Goal: Information Seeking & Learning: Find specific fact

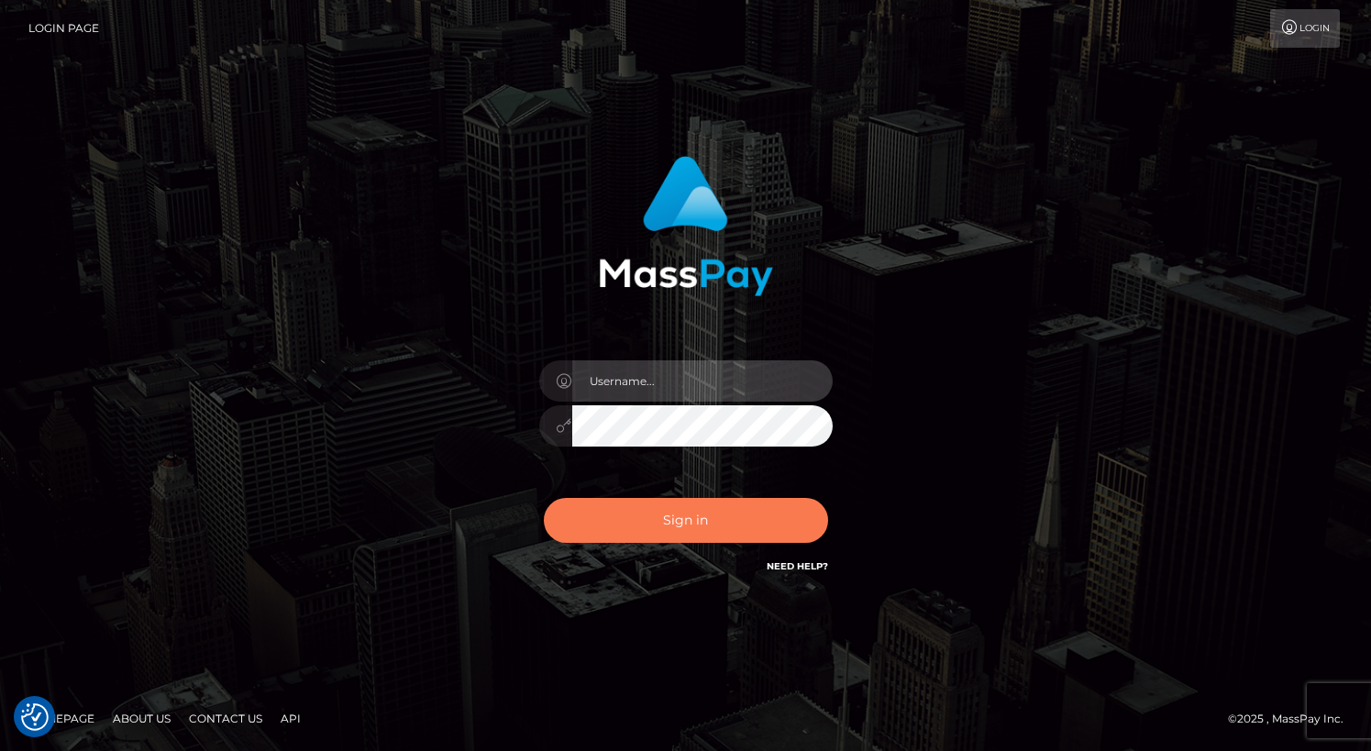
type input "grace.rush"
click at [614, 504] on button "Sign in" at bounding box center [686, 520] width 284 height 45
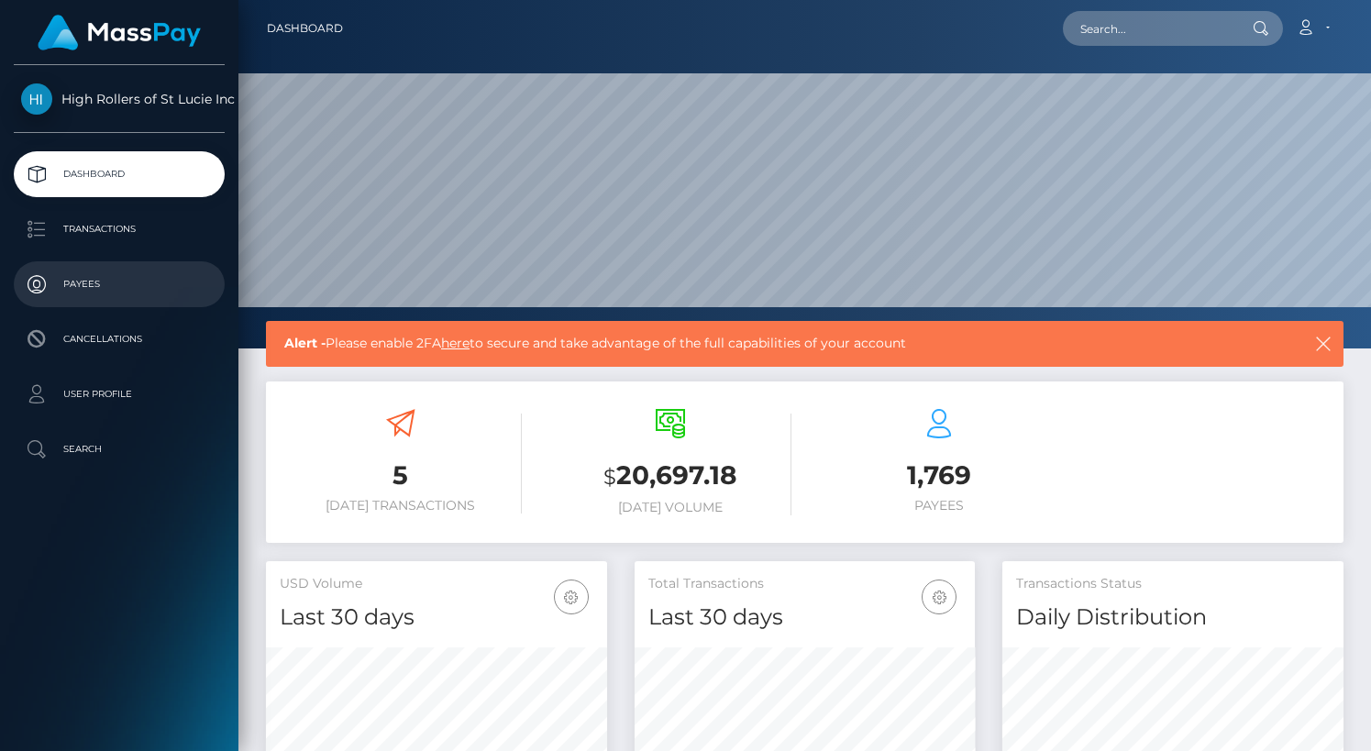
scroll to position [325, 341]
click at [82, 278] on p "Payees" at bounding box center [119, 285] width 196 height 28
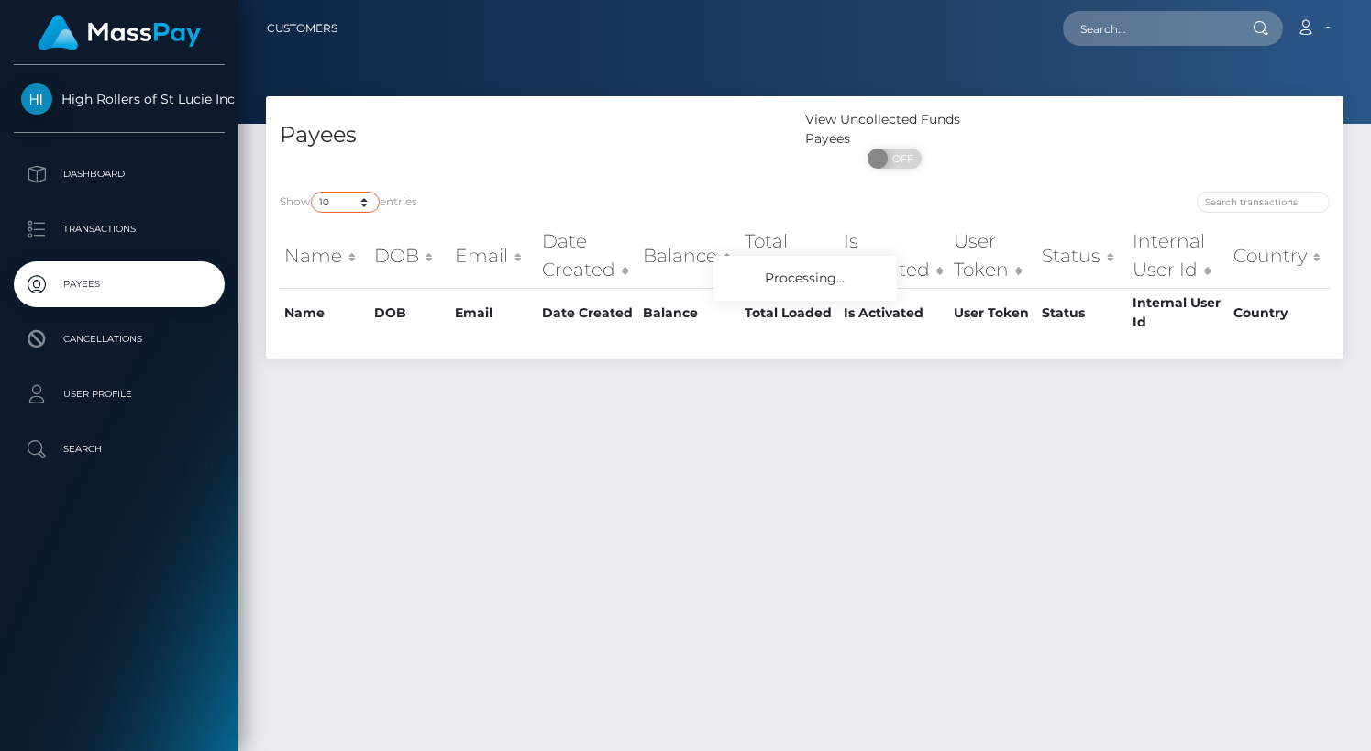
click at [365, 207] on select "10 25 50 100 250" at bounding box center [345, 202] width 69 height 21
select select "250"
click at [313, 193] on select "10 25 50 100 250" at bounding box center [345, 202] width 69 height 21
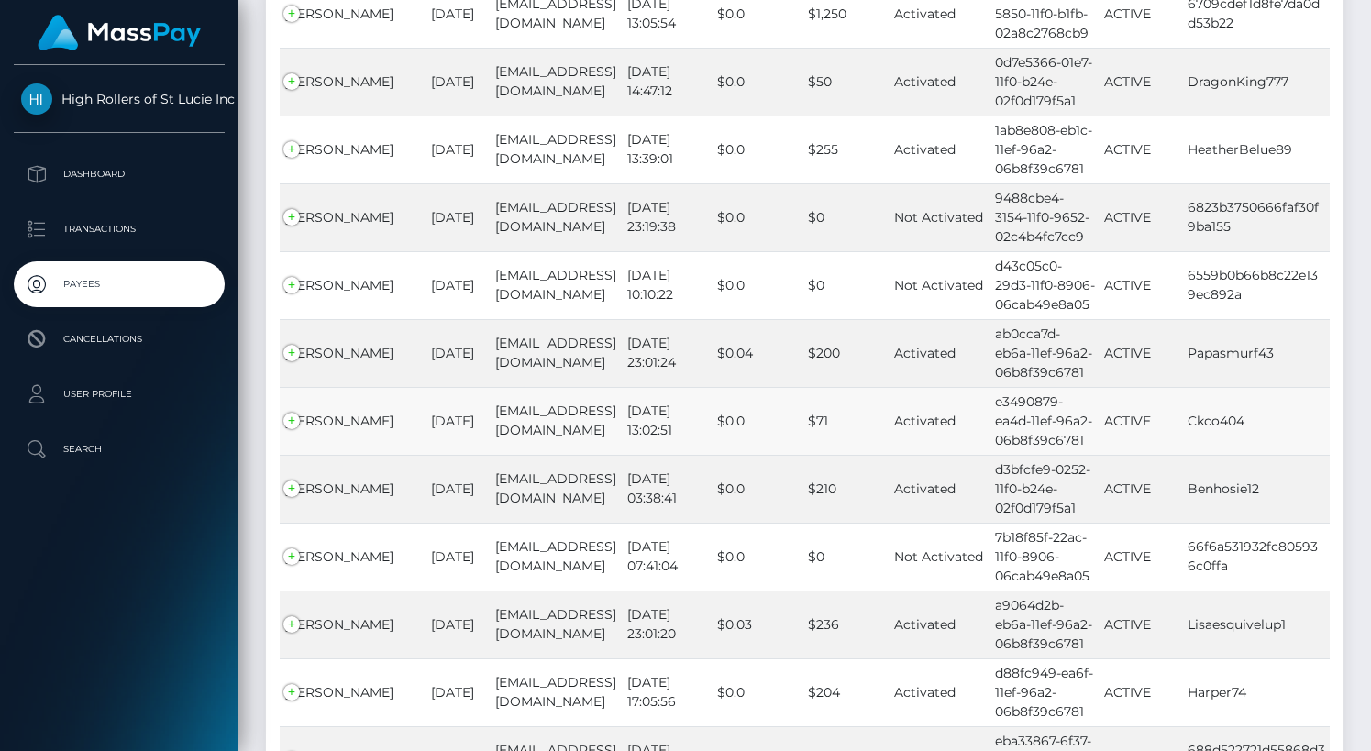
scroll to position [13565, 0]
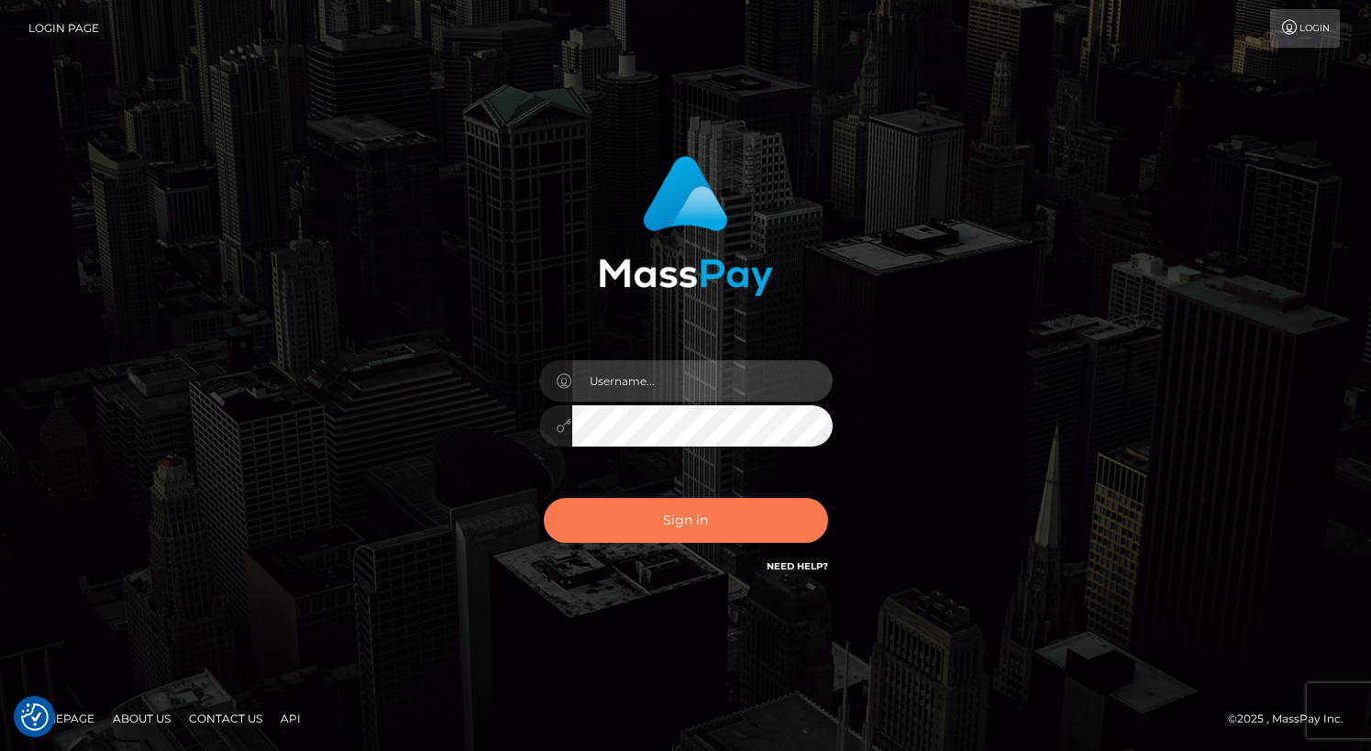
type input "grace.rush"
click at [721, 526] on button "Sign in" at bounding box center [686, 520] width 284 height 45
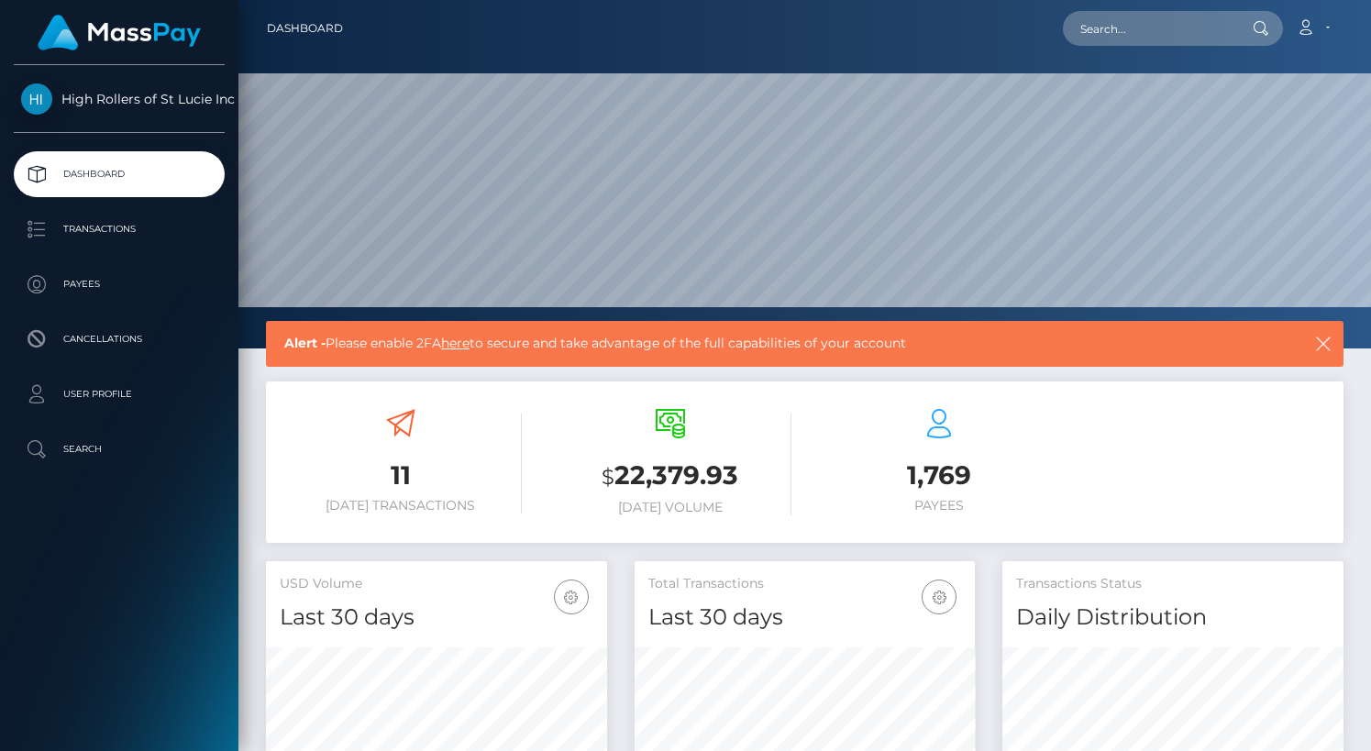
scroll to position [325, 341]
click at [123, 239] on p "Transactions" at bounding box center [119, 230] width 196 height 28
click at [125, 286] on p "Payees" at bounding box center [119, 285] width 196 height 28
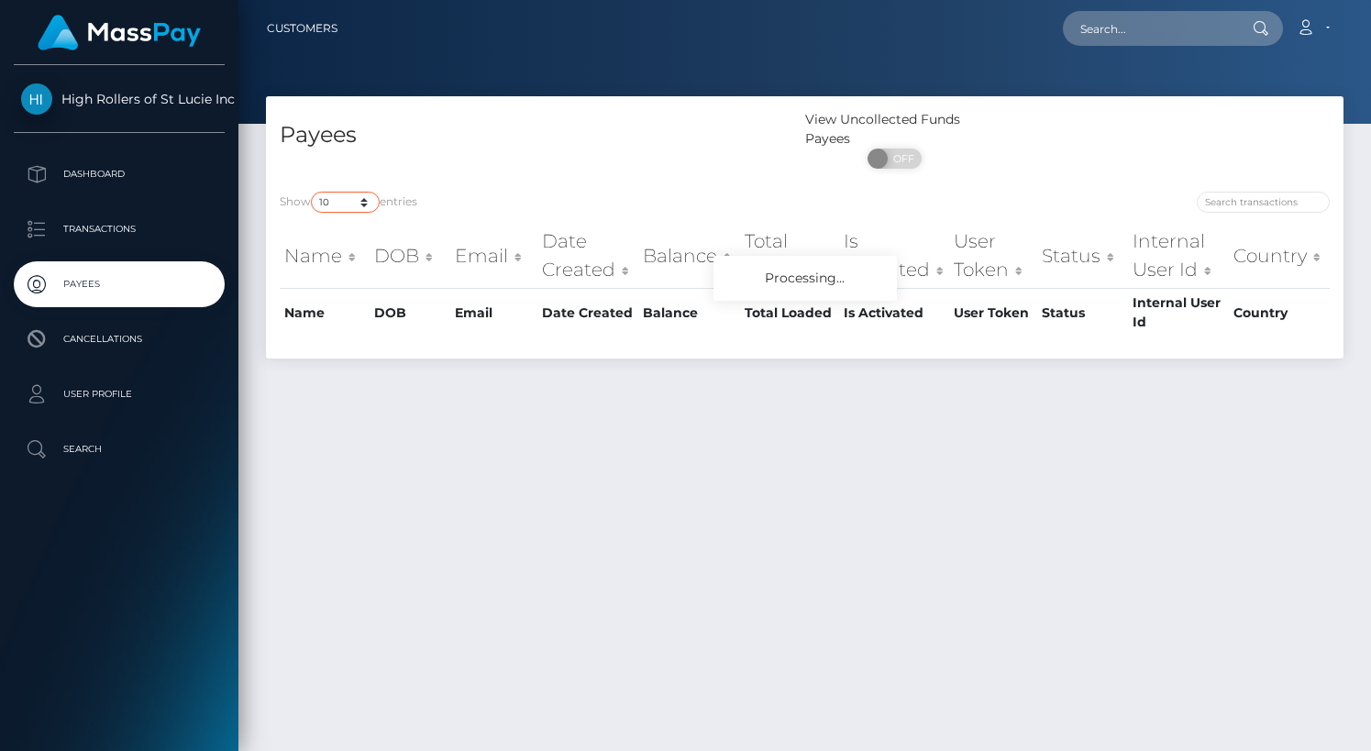
click at [327, 200] on select "10 25 50 100 250" at bounding box center [345, 202] width 69 height 21
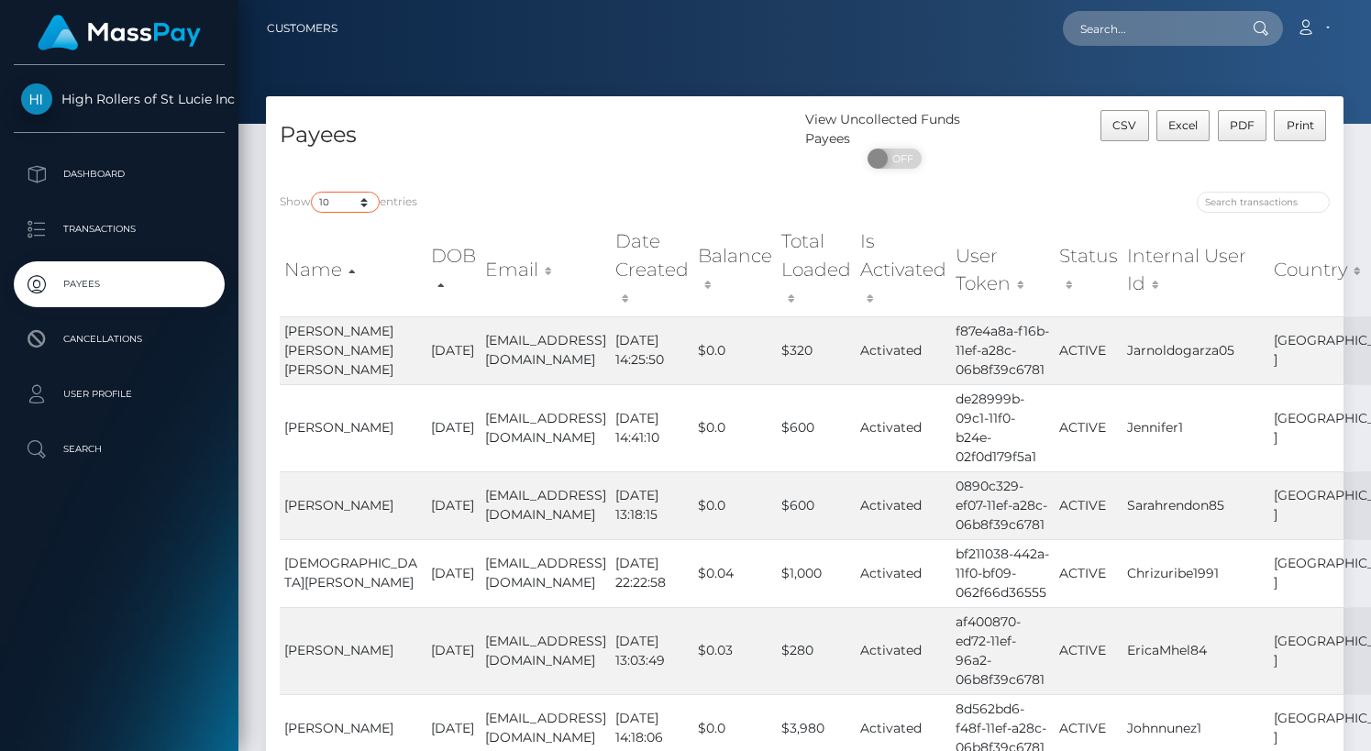
select select "250"
click at [313, 193] on select "10 25 50 100 250" at bounding box center [345, 202] width 69 height 21
click at [502, 184] on div "Show 10 25 50 100 250 entries Name DOB Email Date Created Balance Total Loaded …" at bounding box center [805, 672] width 1078 height 989
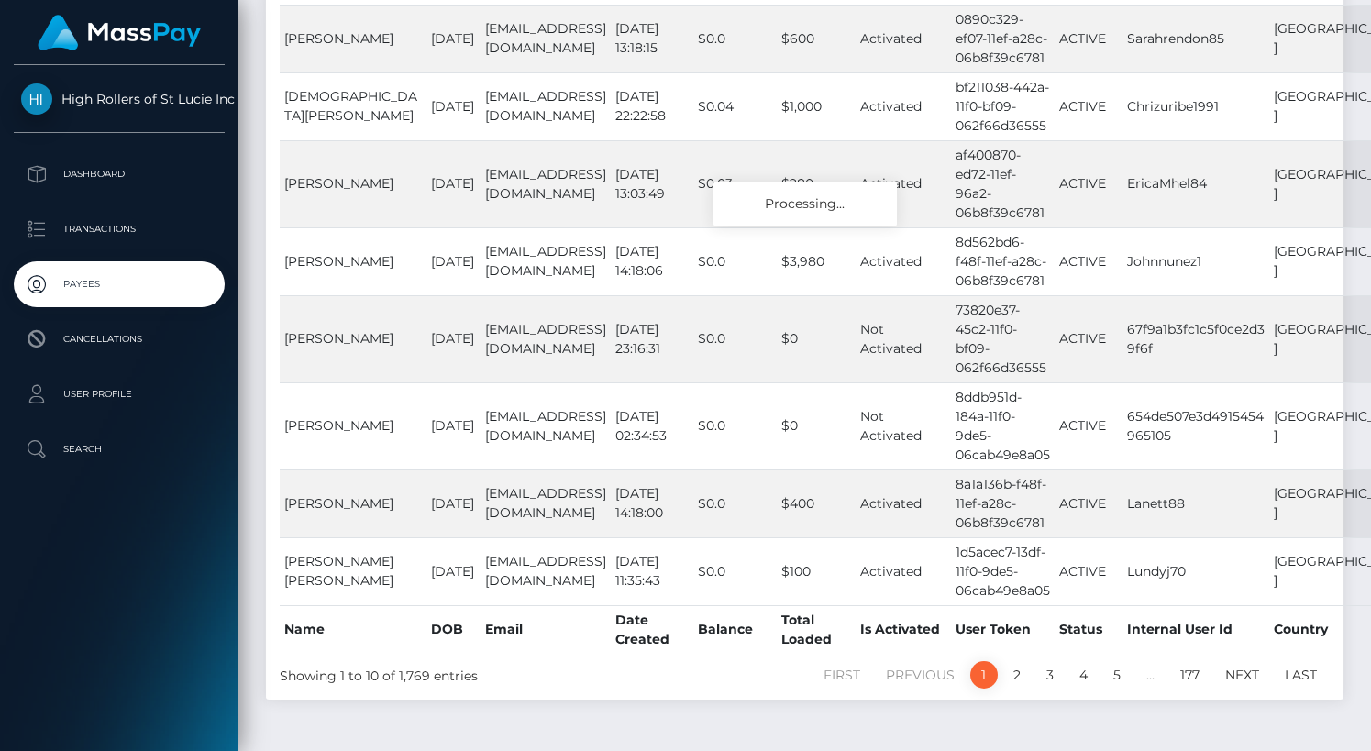
scroll to position [16834, 0]
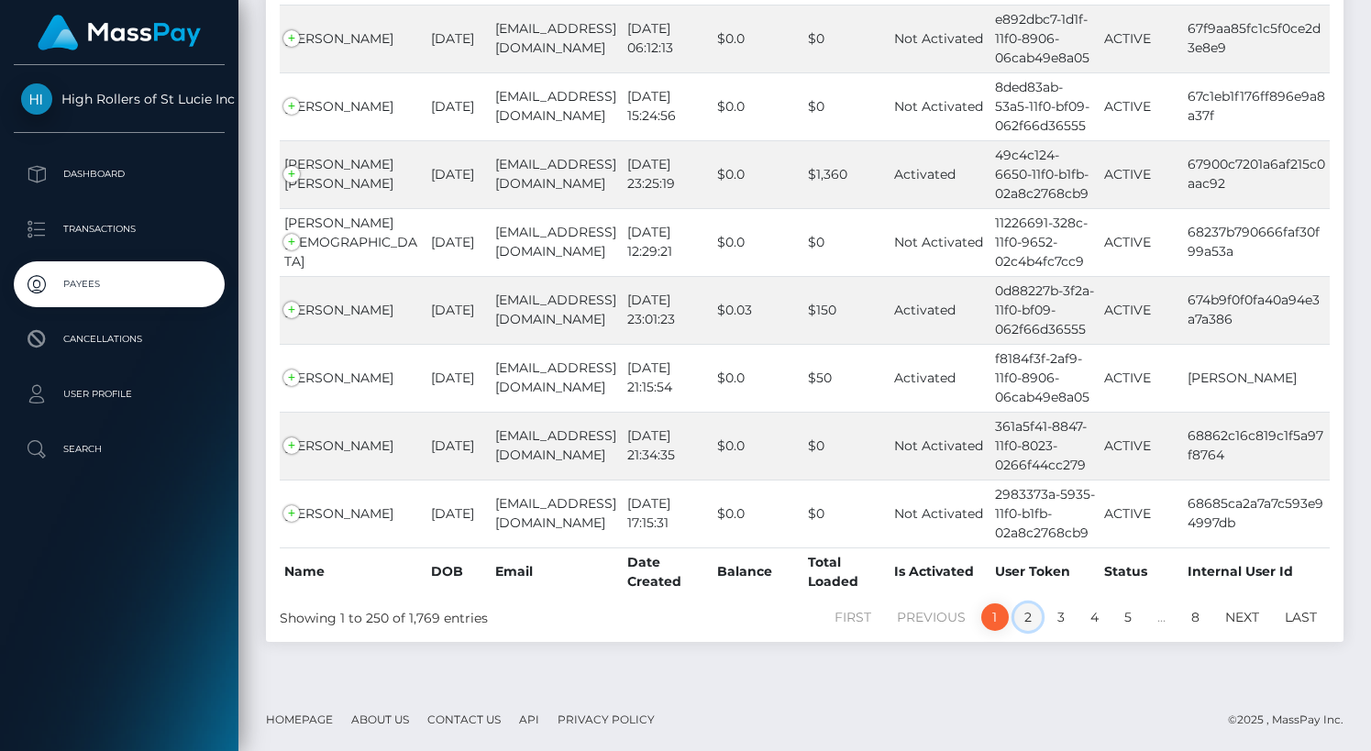
click at [1039, 623] on link "2" at bounding box center [1028, 618] width 28 height 28
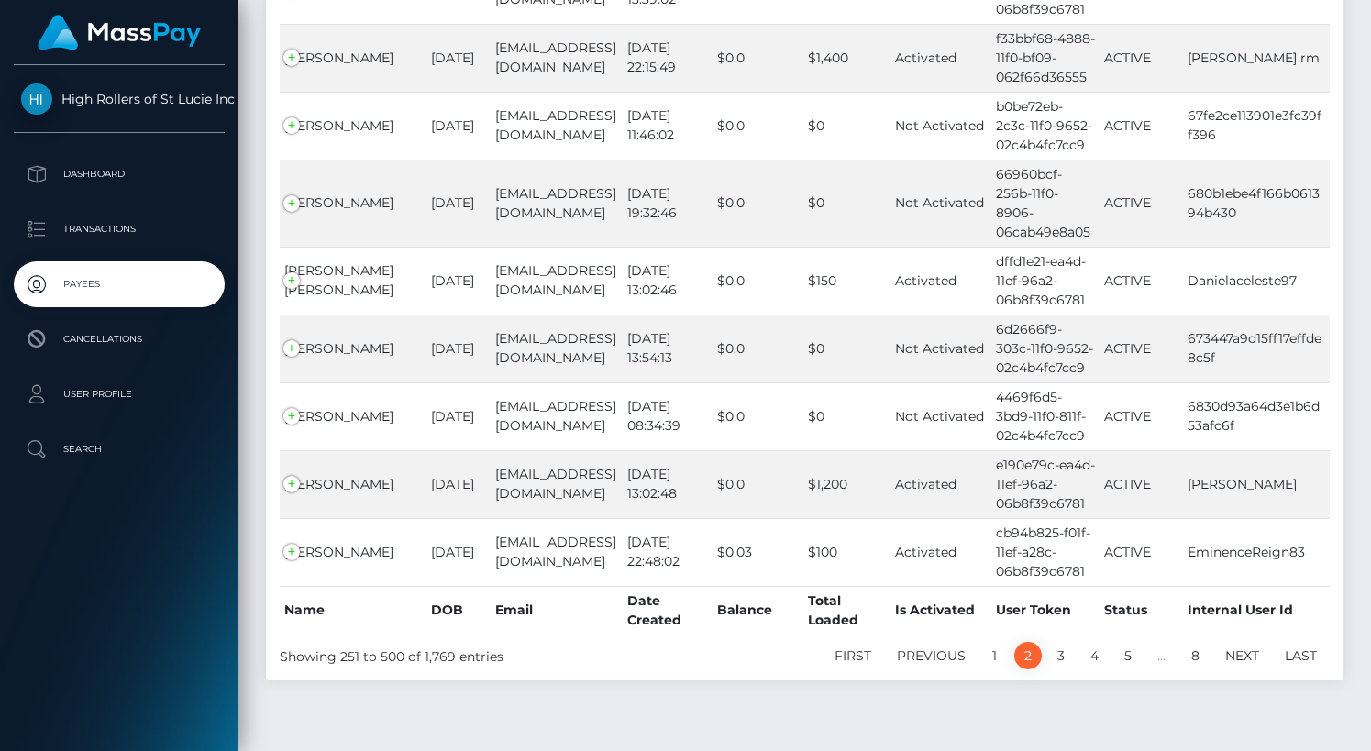
scroll to position [16930, 0]
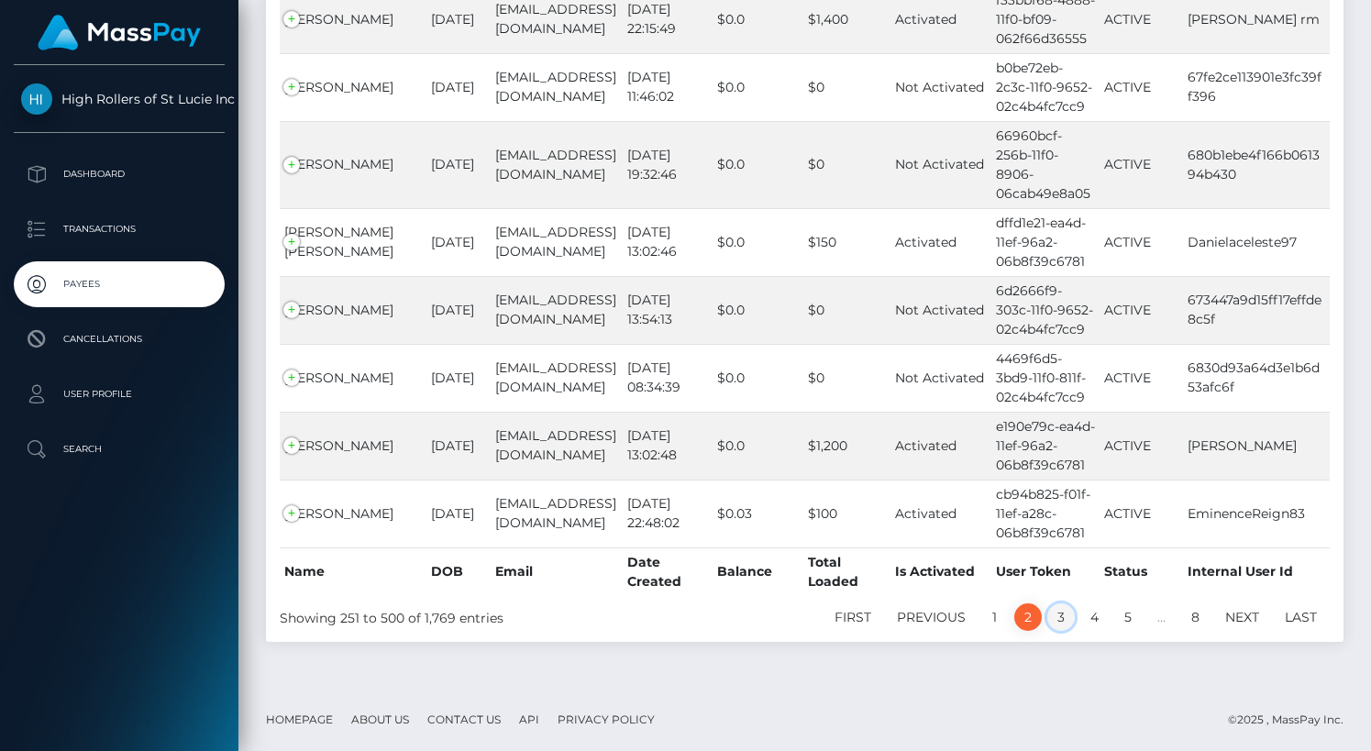
click at [1058, 606] on link "3" at bounding box center [1061, 618] width 28 height 28
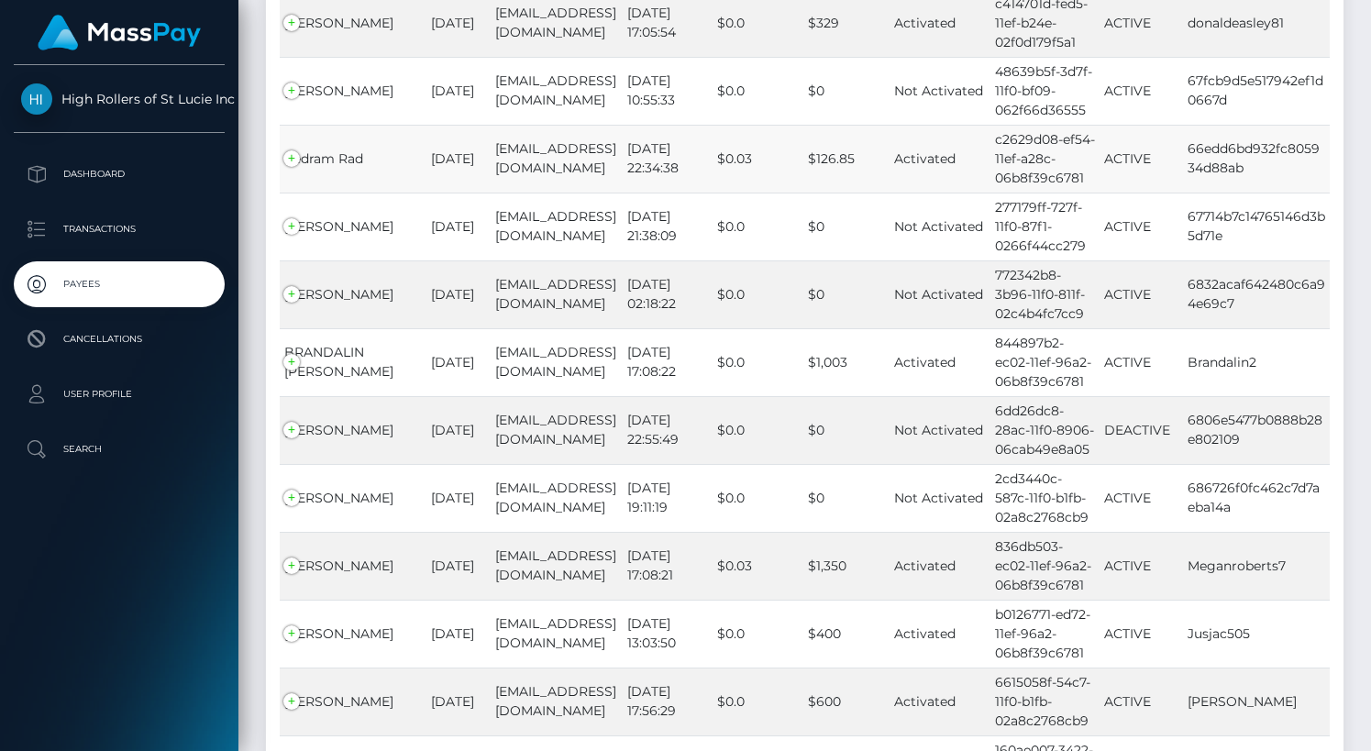
scroll to position [16710, 0]
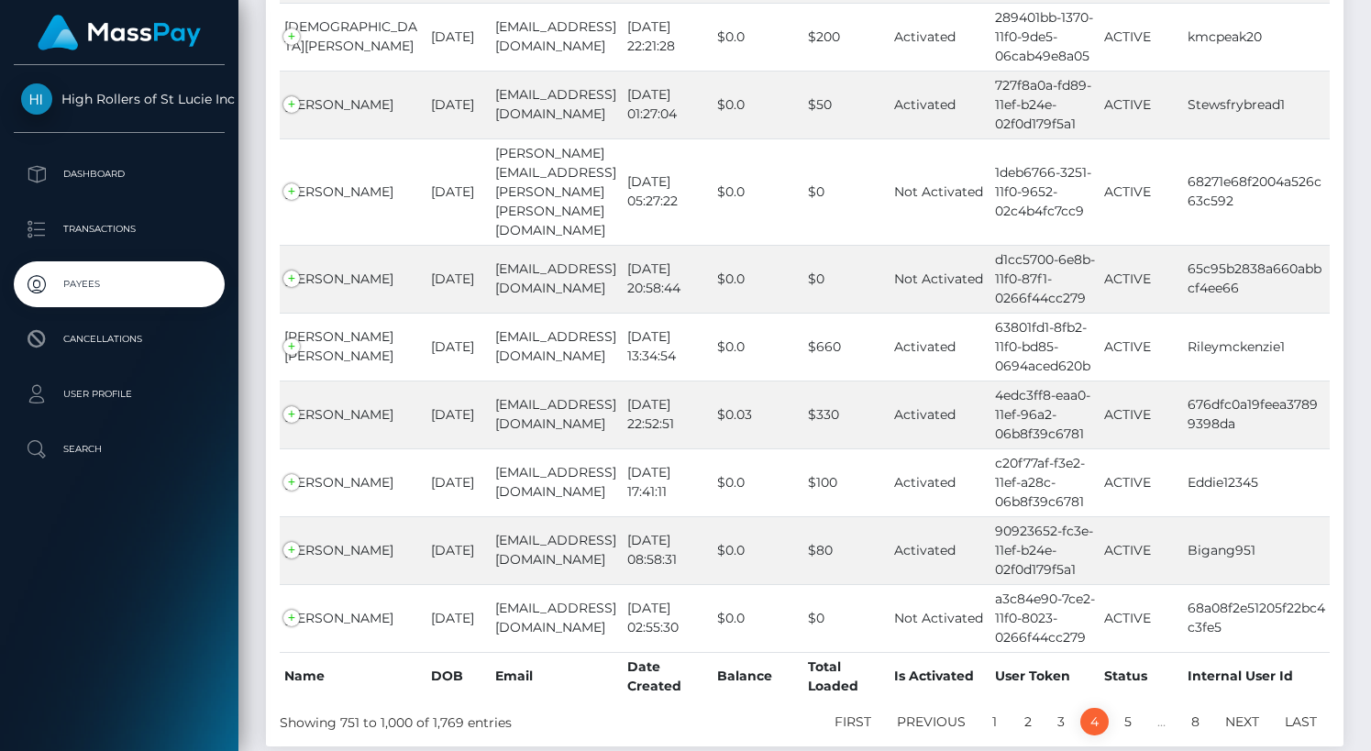
scroll to position [16729, 0]
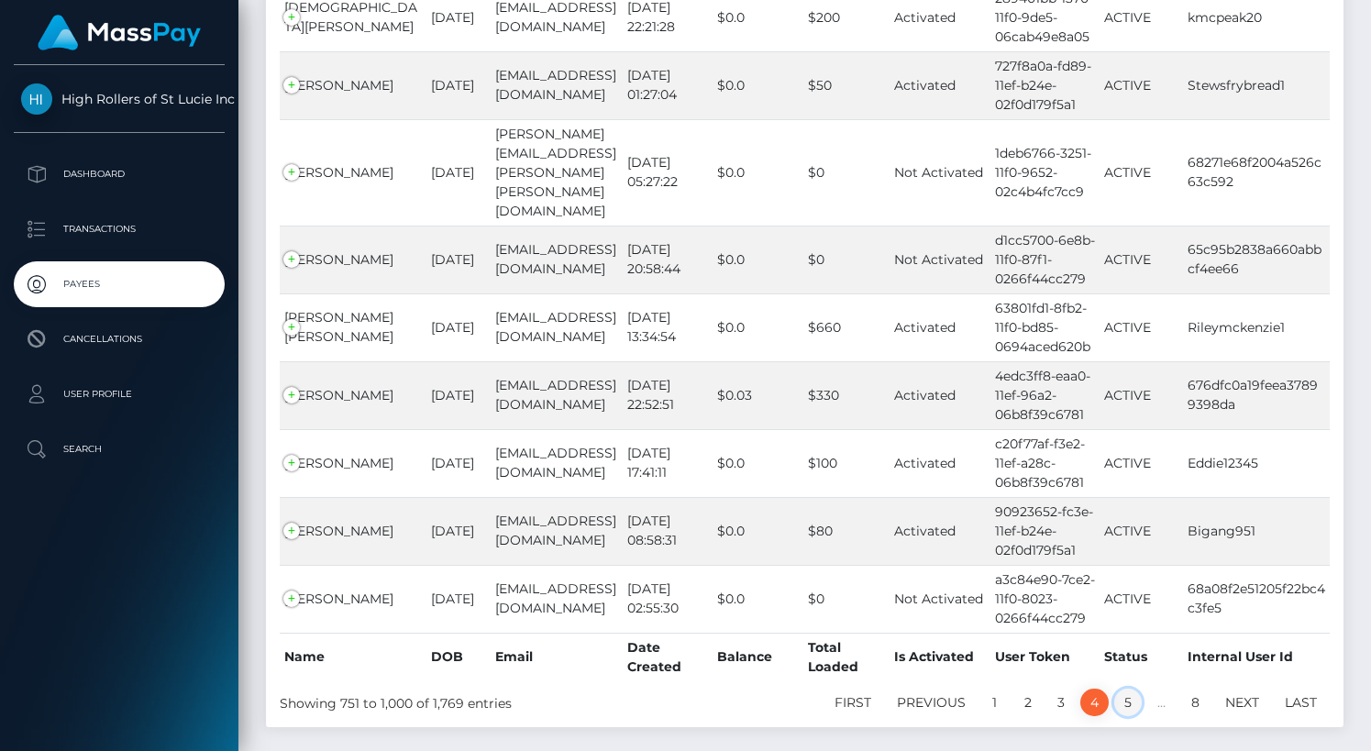
click at [1130, 689] on link "5" at bounding box center [1128, 703] width 28 height 28
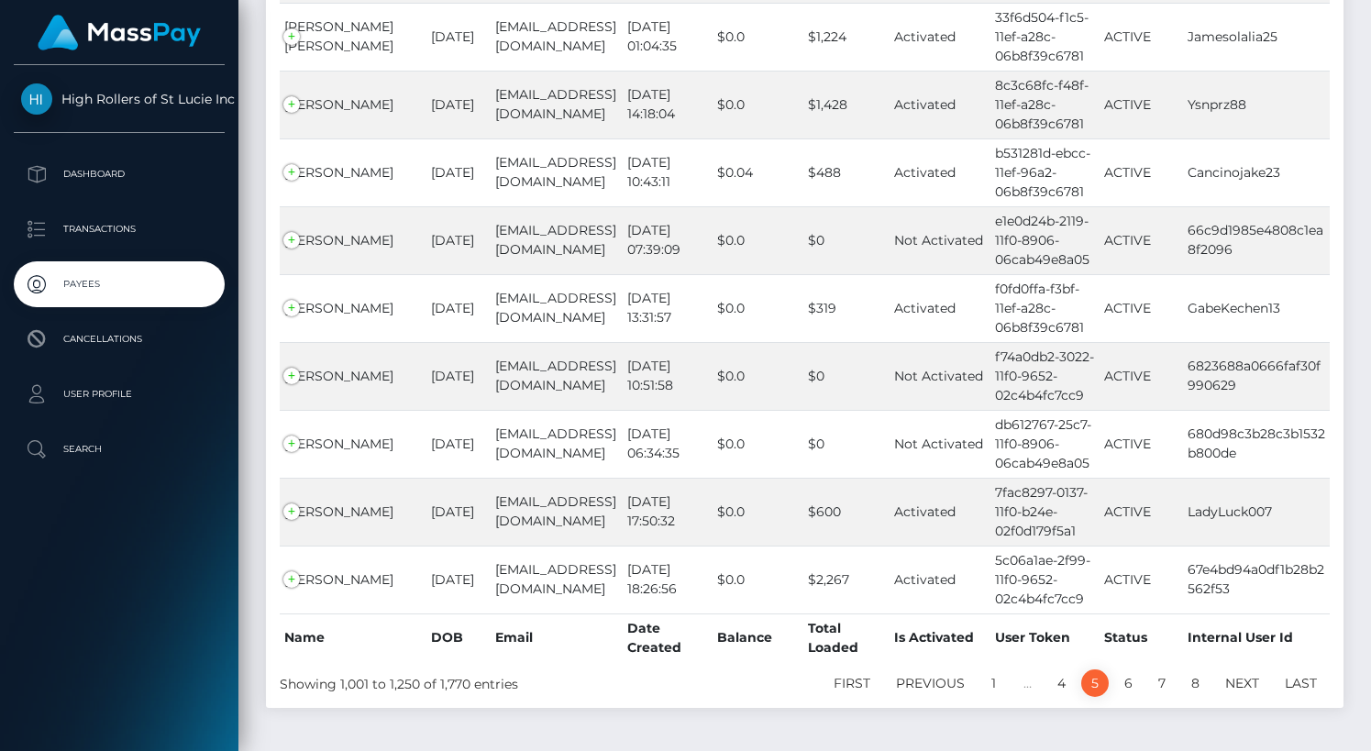
scroll to position [16787, 0]
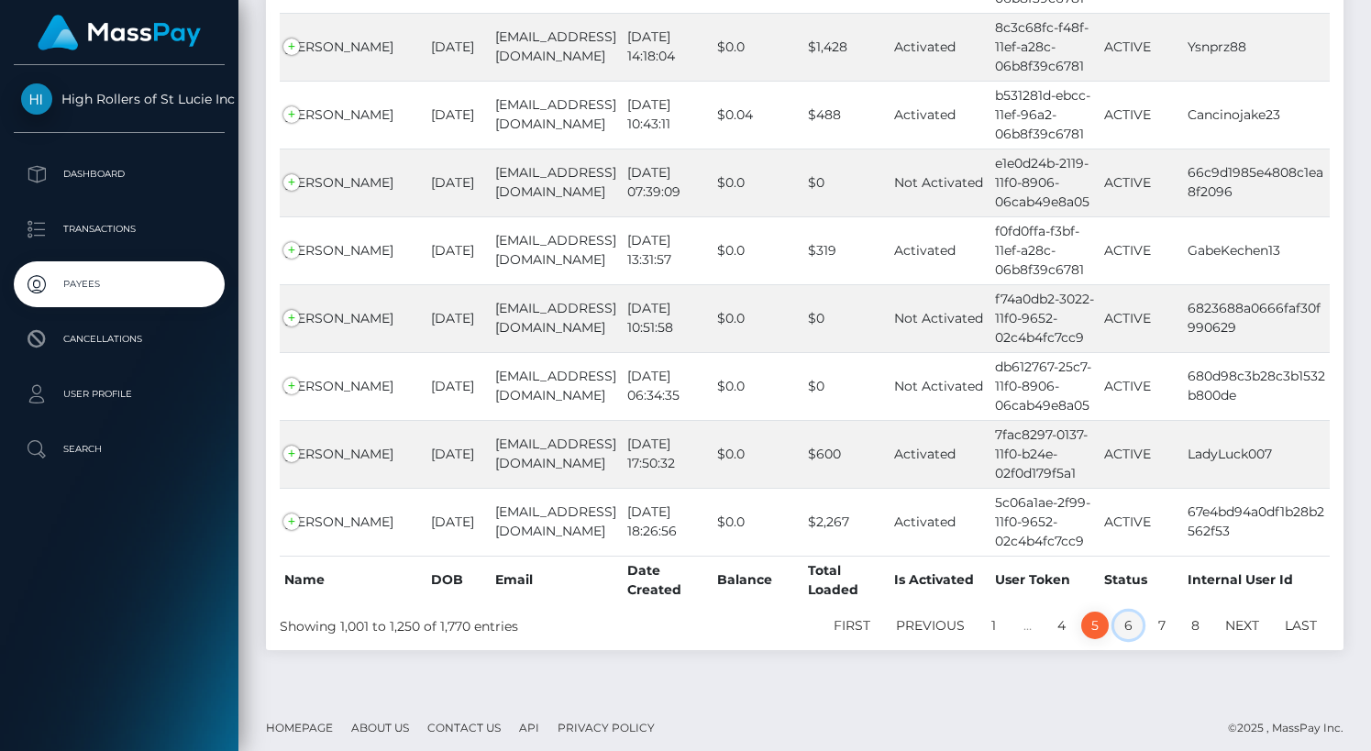
click at [1130, 612] on link "6" at bounding box center [1128, 626] width 28 height 28
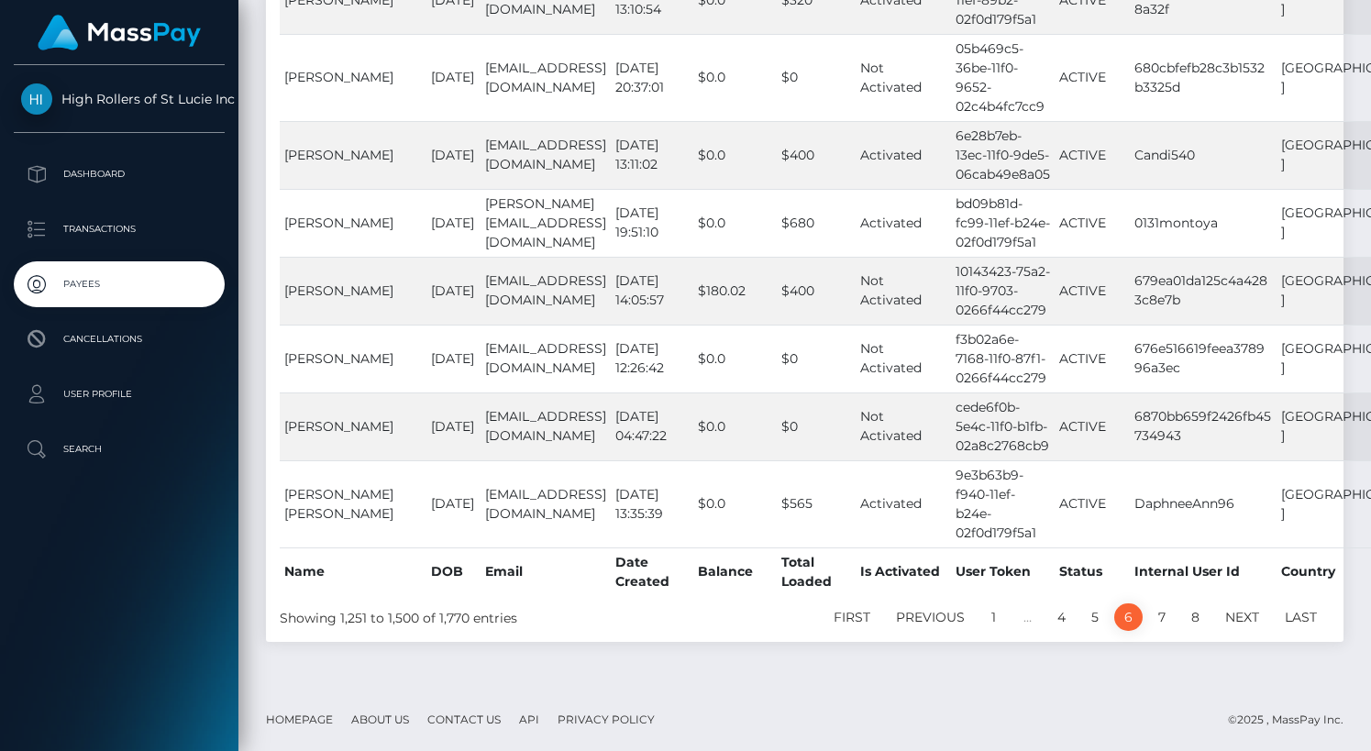
scroll to position [19107, 0]
click at [1159, 622] on link "7" at bounding box center [1162, 618] width 28 height 28
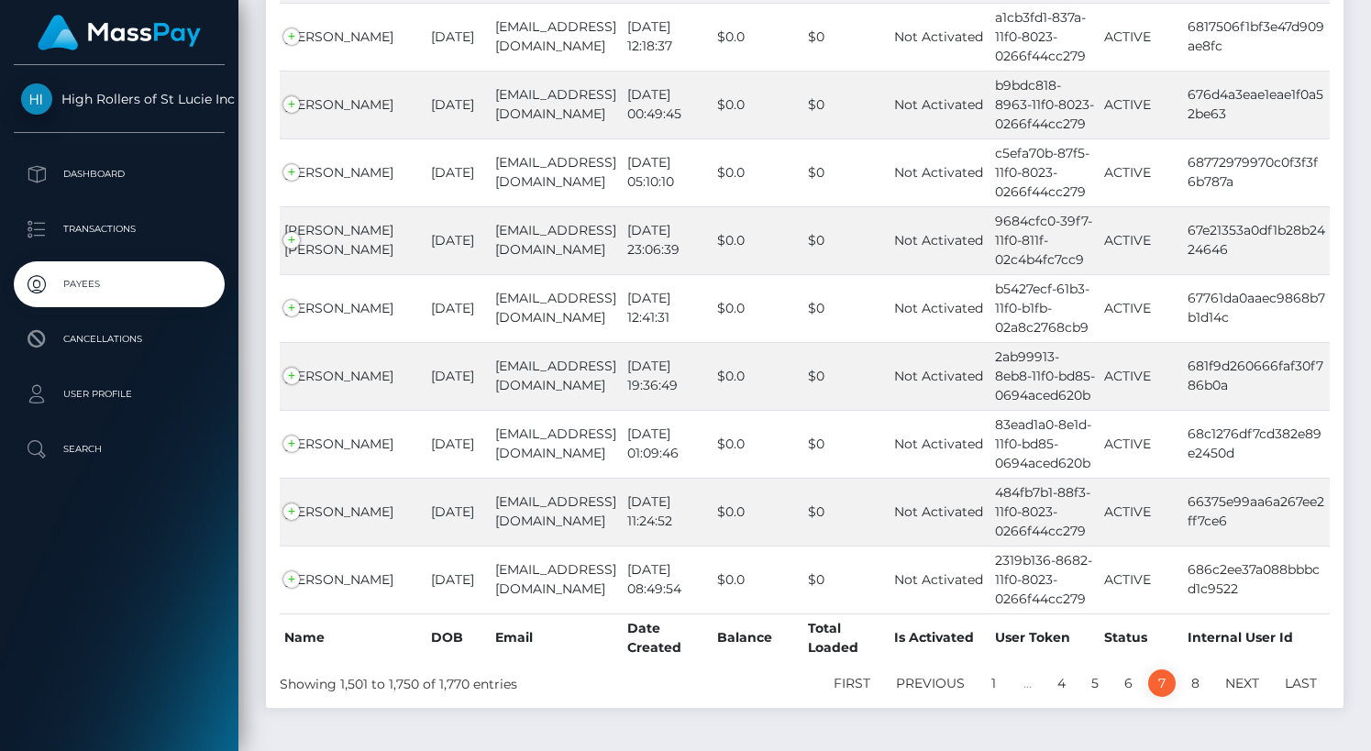
scroll to position [13056, 0]
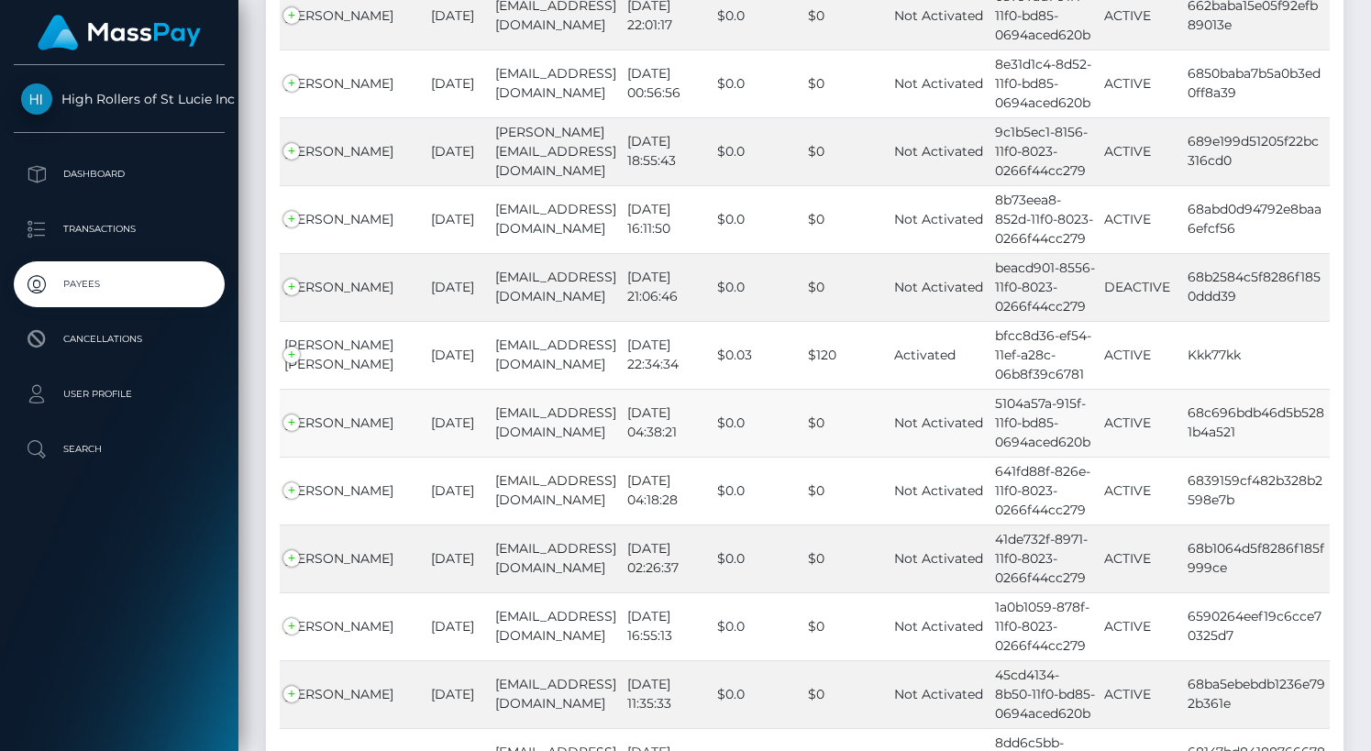
click at [1214, 389] on td "68c696bdb46d5b5281b4a521" at bounding box center [1256, 423] width 147 height 68
copy tr "68c696bdb46d5b5281b4a521 [GEOGRAPHIC_DATA]"
